Goal: Transaction & Acquisition: Purchase product/service

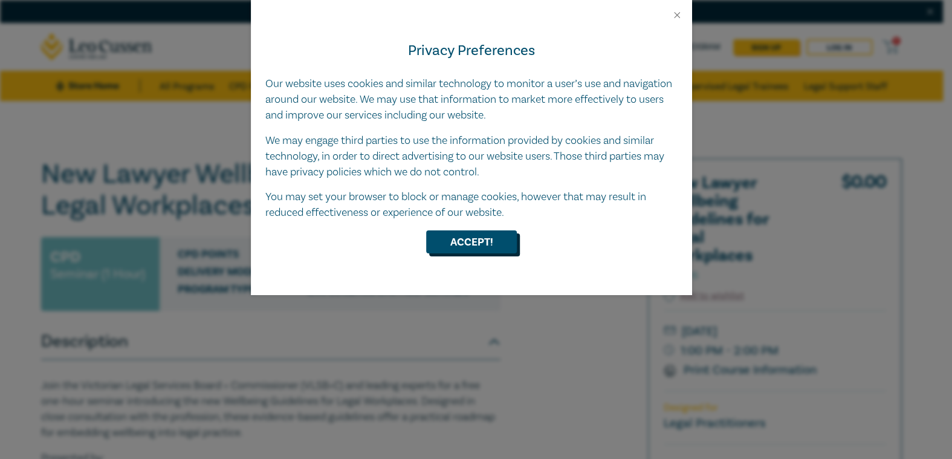
click at [473, 243] on button "Accept!" at bounding box center [471, 241] width 91 height 23
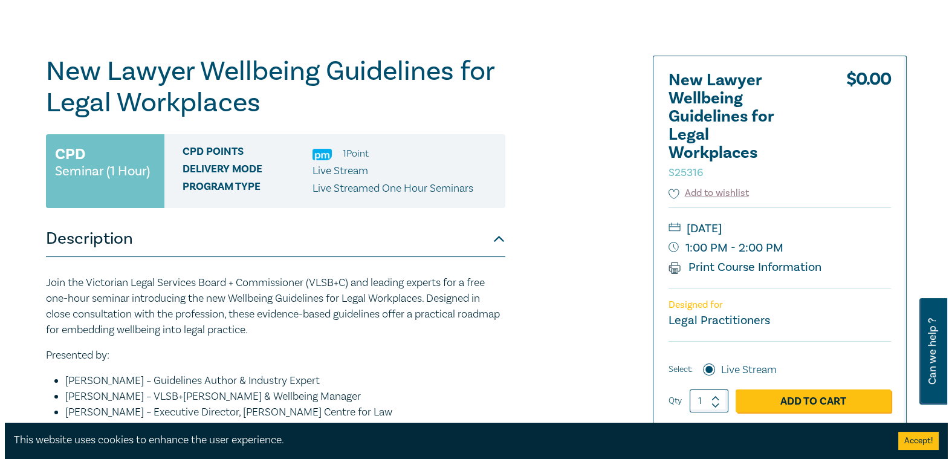
scroll to position [121, 0]
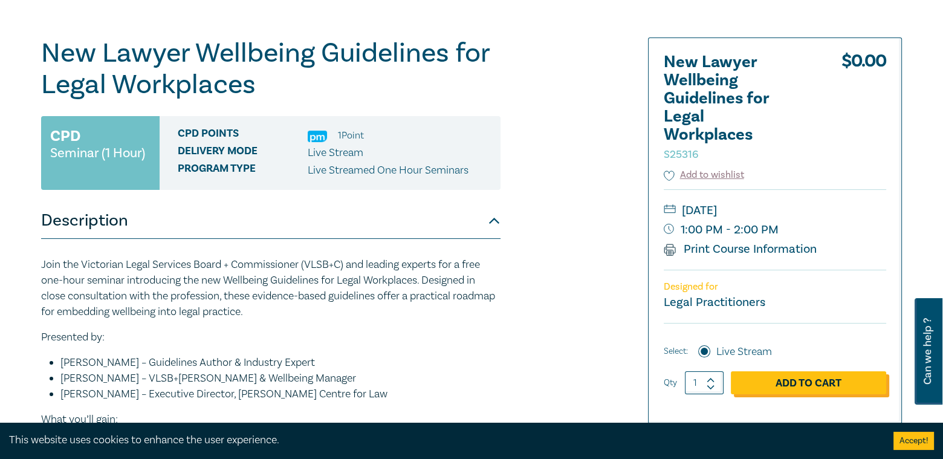
click at [781, 384] on link "Add to Cart" at bounding box center [808, 382] width 155 height 23
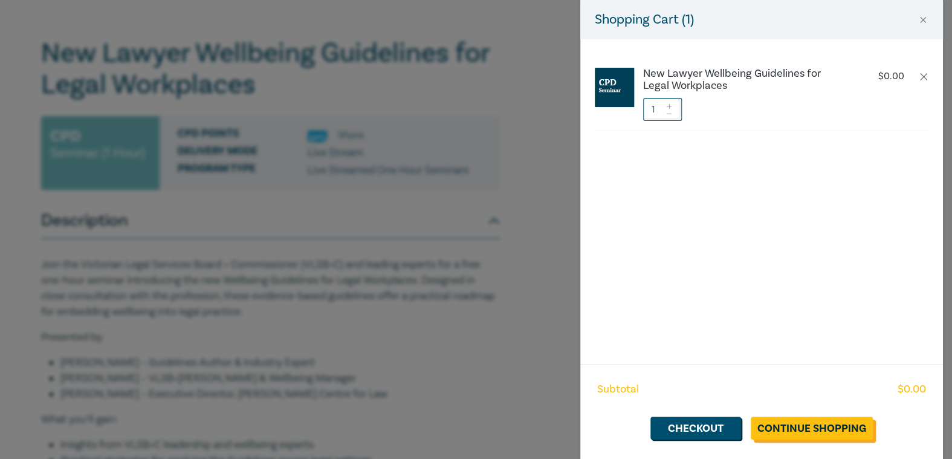
click at [812, 426] on link "Continue Shopping" at bounding box center [812, 428] width 122 height 23
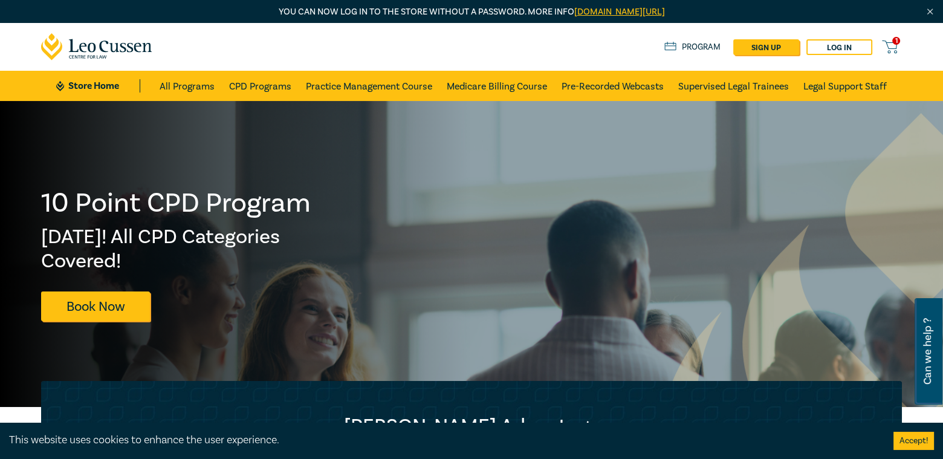
click at [892, 41] on span "1" at bounding box center [896, 41] width 8 height 8
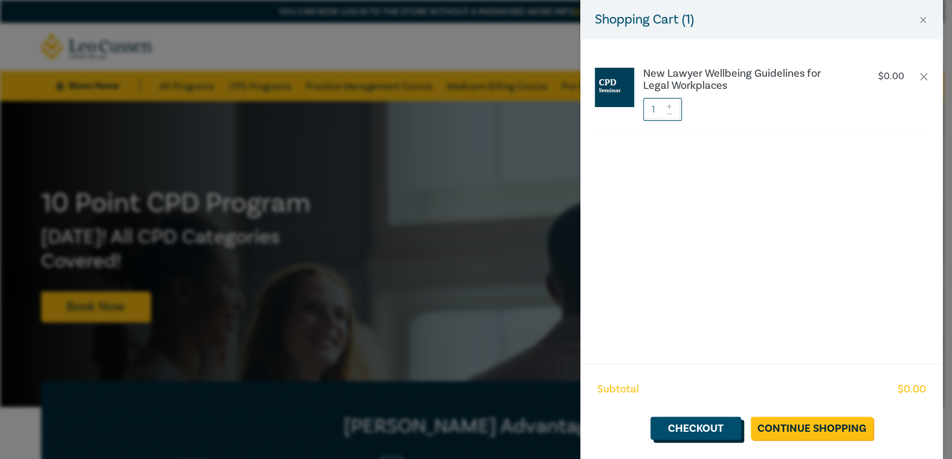
click at [712, 431] on link "Checkout" at bounding box center [696, 428] width 91 height 23
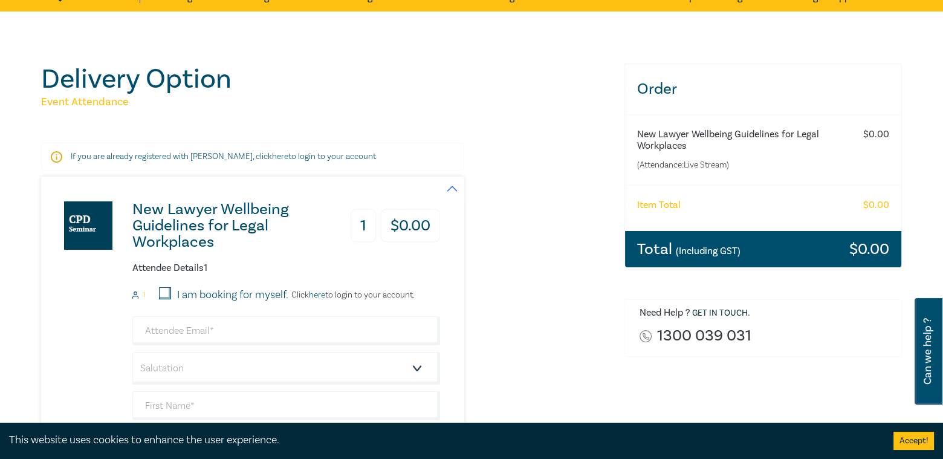
scroll to position [242, 0]
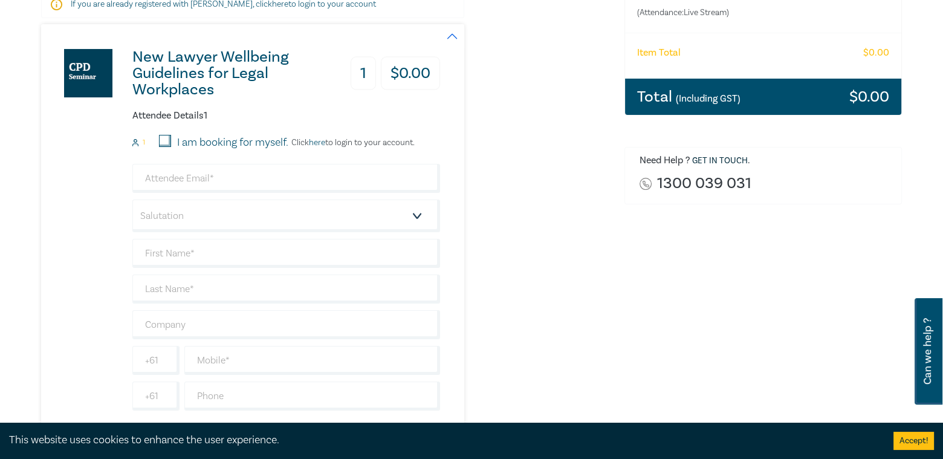
click at [166, 135] on input "I am booking for myself." at bounding box center [165, 141] width 12 height 12
checkbox input "true"
click at [181, 178] on input "email" at bounding box center [286, 178] width 308 height 29
click at [97, 167] on div "New Lawyer Wellbeing Guidelines for Legal Workplaces 1 $ 0.00 Attendee Details …" at bounding box center [240, 231] width 399 height 414
click at [166, 176] on input "email" at bounding box center [286, 178] width 308 height 29
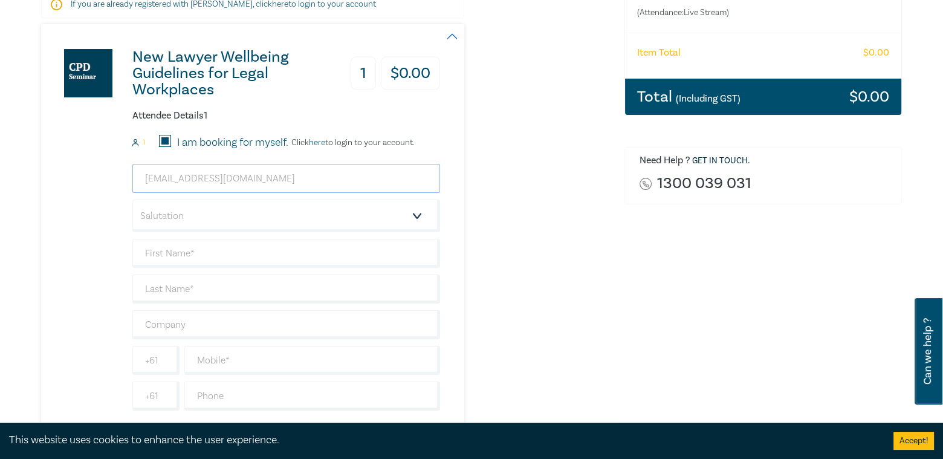
type input "[EMAIL_ADDRESS][DOMAIN_NAME]"
select select "Mr."
type input "[PERSON_NAME]"
type input "Pederick"
type input "[PERSON_NAME] Lawyers"
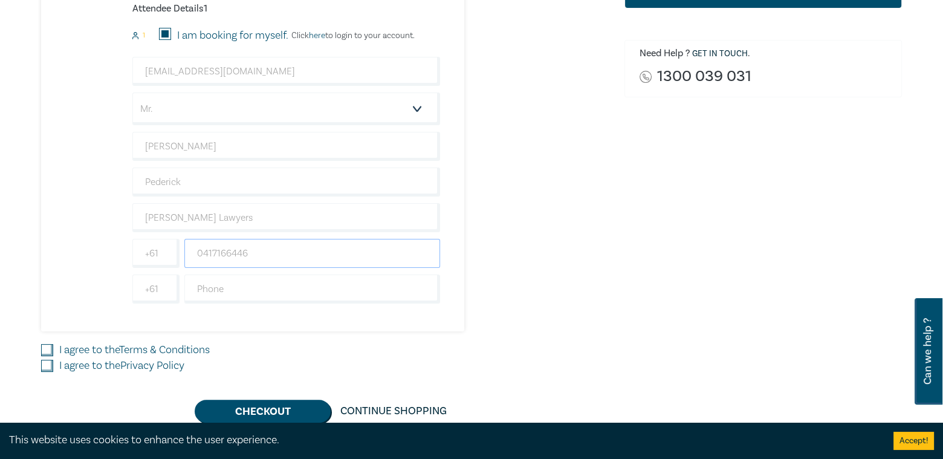
scroll to position [363, 0]
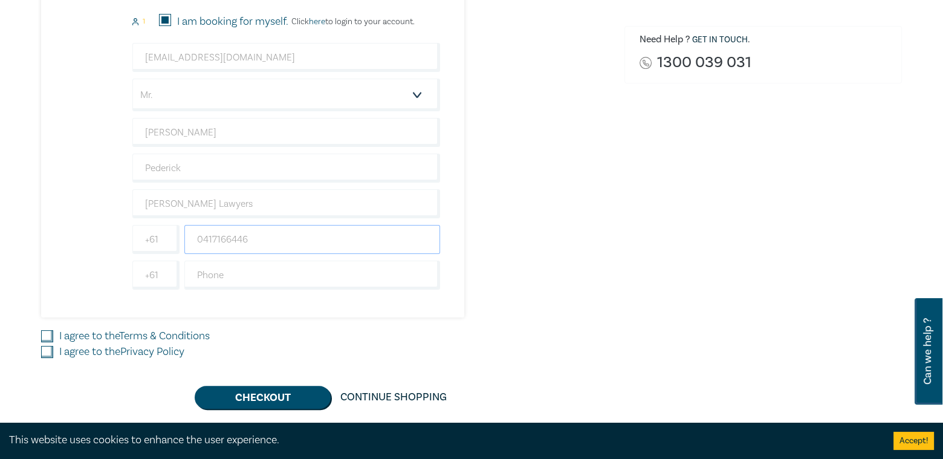
type input "0417166446"
click at [47, 336] on input "I agree to the Terms & Conditions" at bounding box center [47, 336] width 12 height 12
checkbox input "true"
click at [47, 351] on input "I agree to the Privacy Policy" at bounding box center [47, 352] width 12 height 12
checkbox input "true"
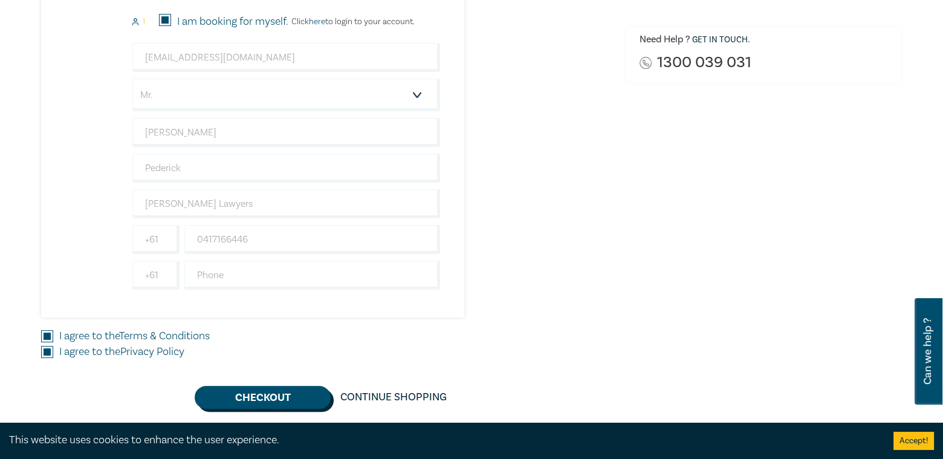
click at [255, 391] on button "Checkout" at bounding box center [263, 397] width 136 height 23
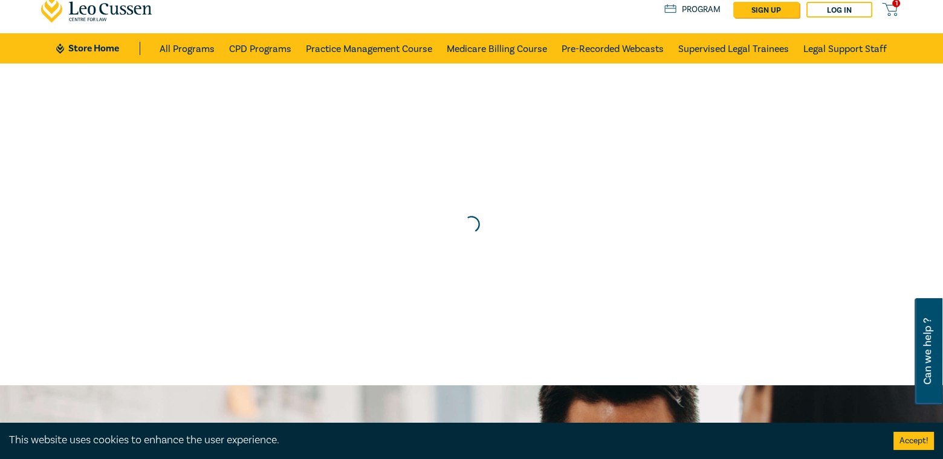
scroll to position [0, 0]
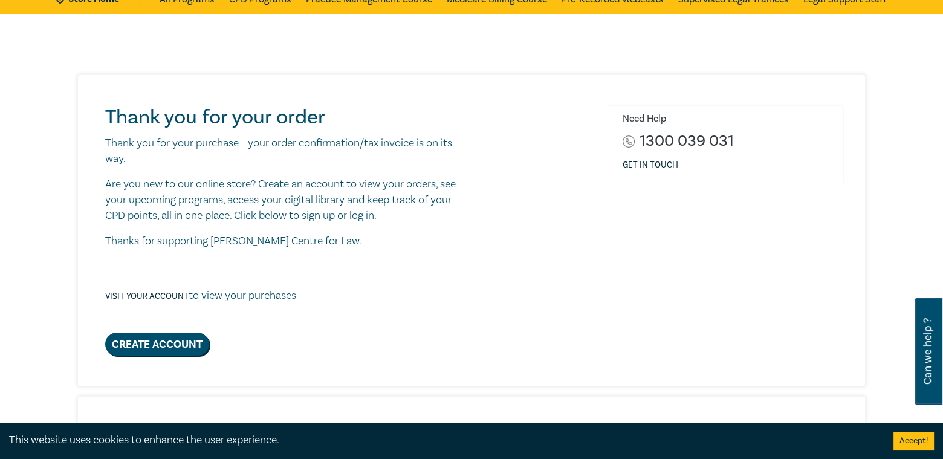
scroll to position [60, 0]
